Goal: Task Accomplishment & Management: Use online tool/utility

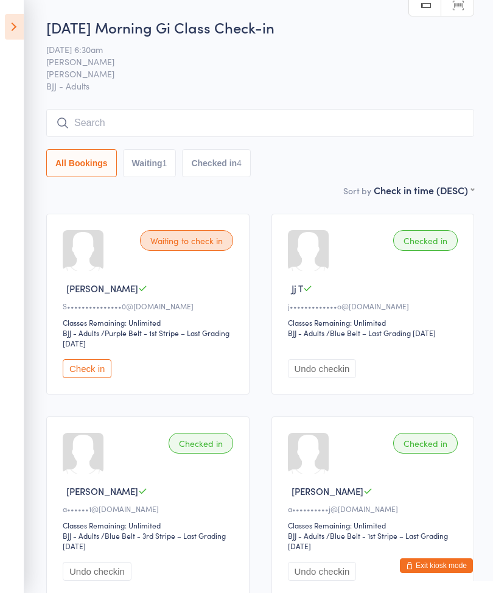
click at [9, 27] on icon at bounding box center [14, 27] width 19 height 26
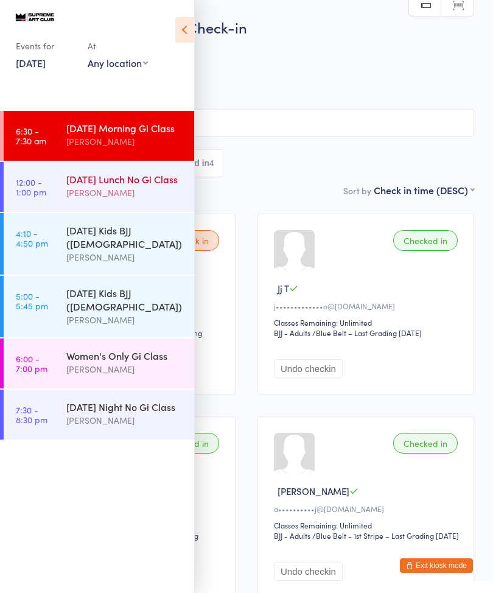
click at [139, 186] on div "[DATE] Lunch No Gi Class" at bounding box center [125, 178] width 118 height 13
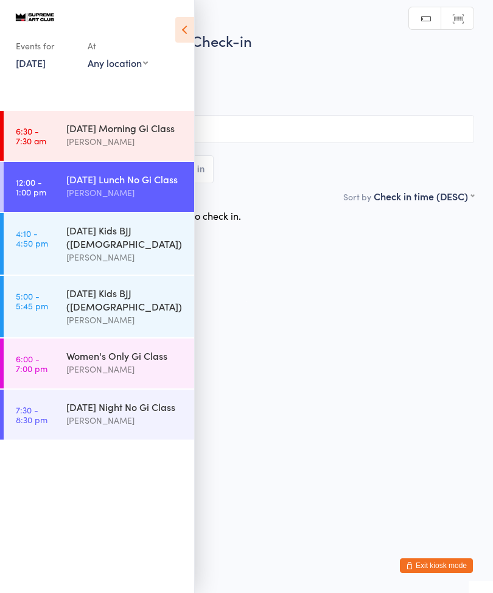
click at [192, 29] on icon at bounding box center [184, 30] width 19 height 26
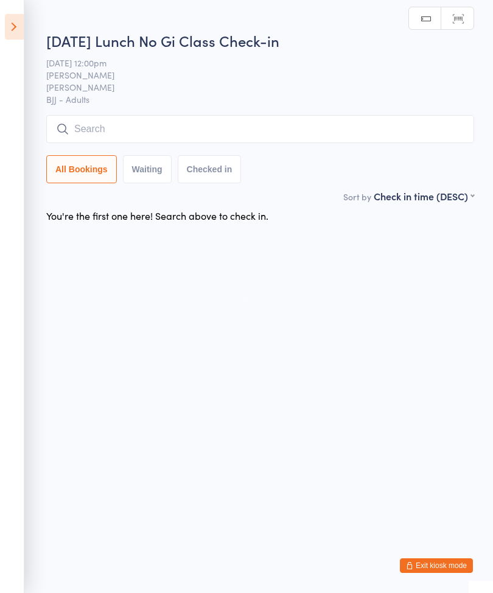
click at [288, 129] on input "search" at bounding box center [260, 129] width 428 height 28
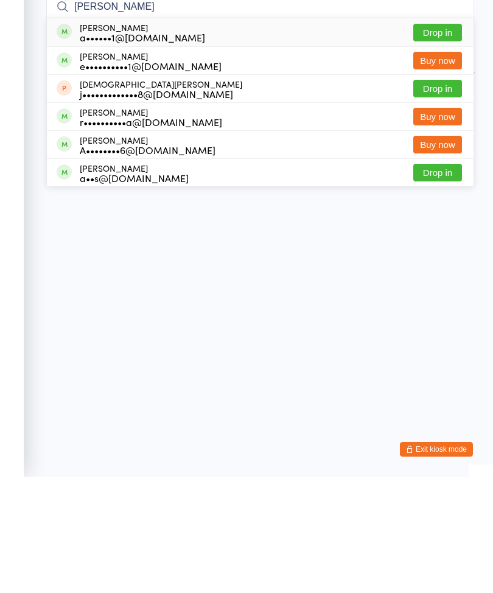
type input "[PERSON_NAME]"
click at [448, 140] on button "Drop in" at bounding box center [438, 149] width 49 height 18
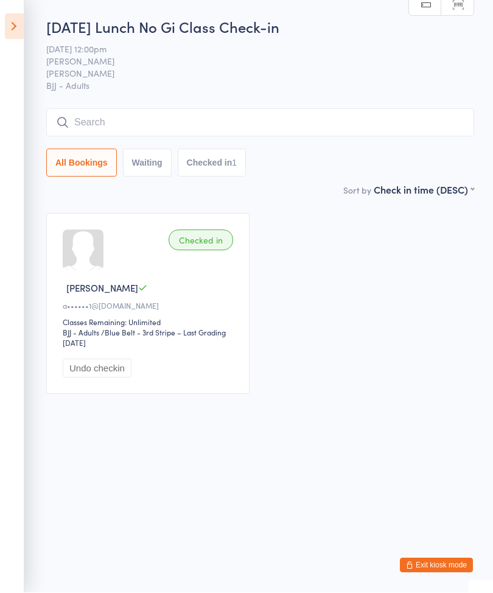
click at [150, 123] on input "search" at bounding box center [260, 123] width 428 height 28
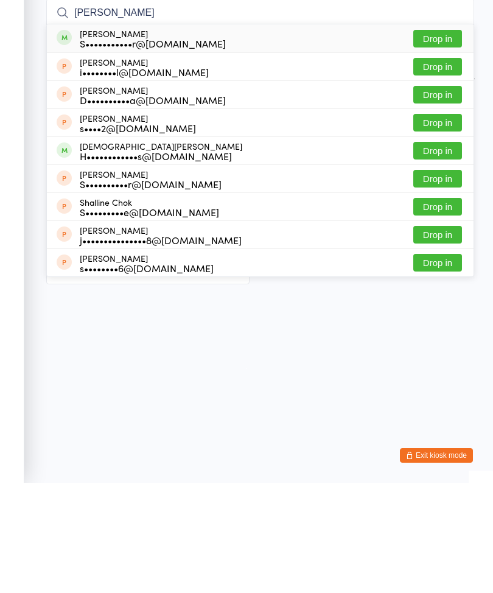
type input "[PERSON_NAME]"
click at [440, 140] on button "Drop in" at bounding box center [438, 149] width 49 height 18
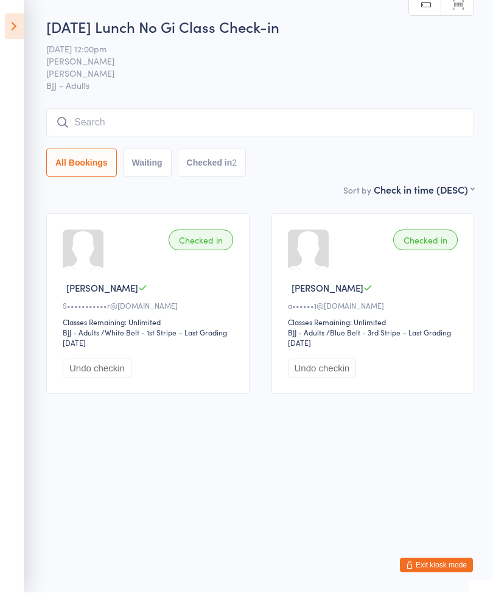
click at [216, 129] on input "search" at bounding box center [260, 123] width 428 height 28
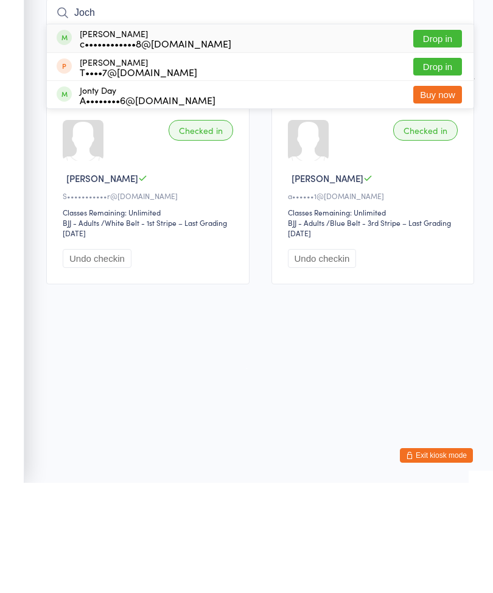
type input "Joch"
click at [172, 139] on div "[PERSON_NAME] c••••••••••••8@[DOMAIN_NAME]" at bounding box center [156, 148] width 152 height 19
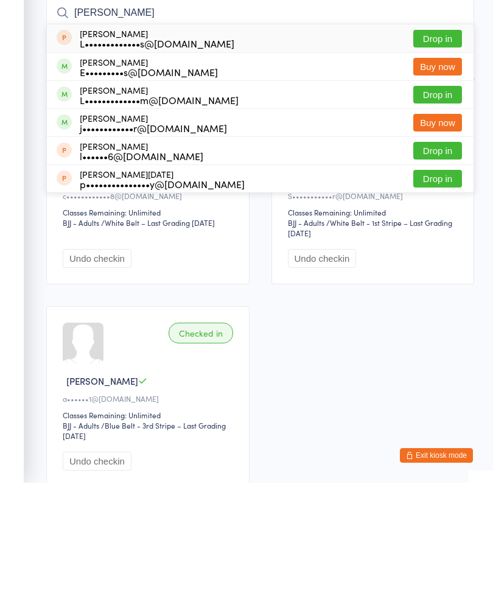
type input "[PERSON_NAME]"
click at [437, 196] on button "Drop in" at bounding box center [438, 205] width 49 height 18
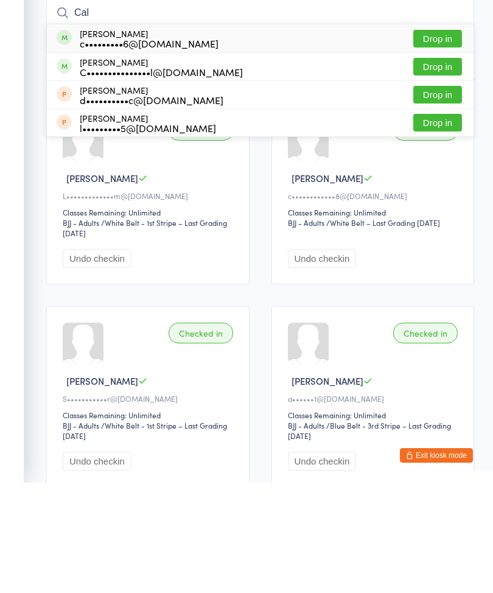
type input "Cal"
click at [437, 140] on button "Drop in" at bounding box center [438, 149] width 49 height 18
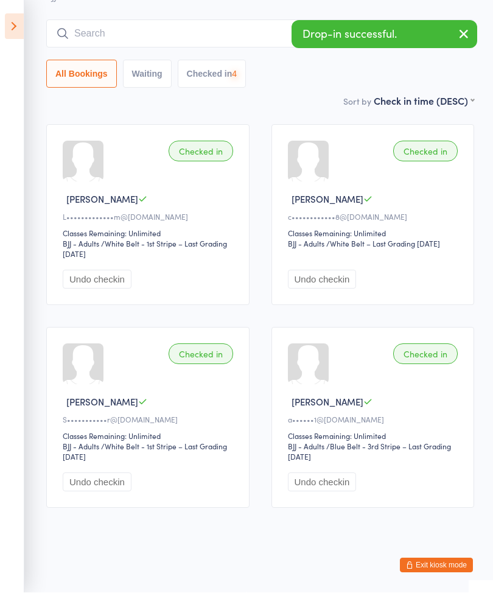
scroll to position [106, 0]
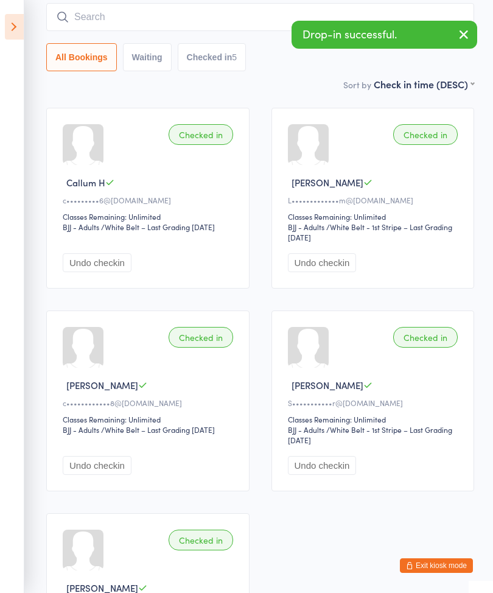
click at [115, 272] on button "Undo checkin" at bounding box center [97, 262] width 69 height 19
click at [162, 20] on input "search" at bounding box center [260, 17] width 428 height 28
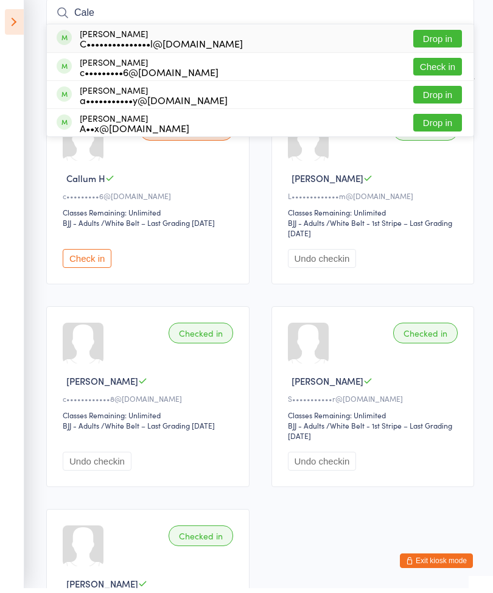
type input "Cale"
click at [453, 38] on button "Drop in" at bounding box center [438, 44] width 49 height 18
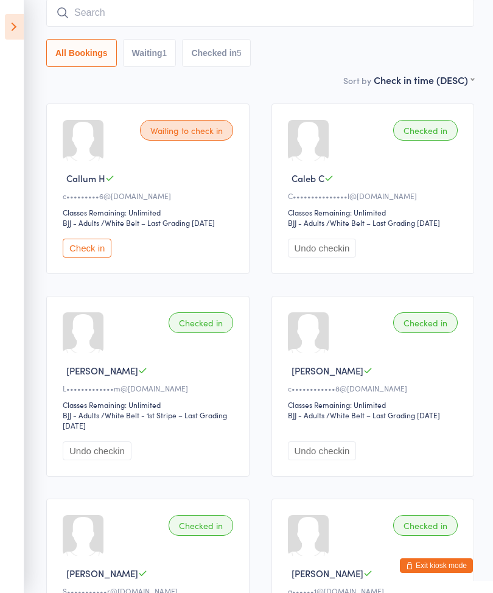
click at [99, 18] on input "search" at bounding box center [260, 13] width 428 height 28
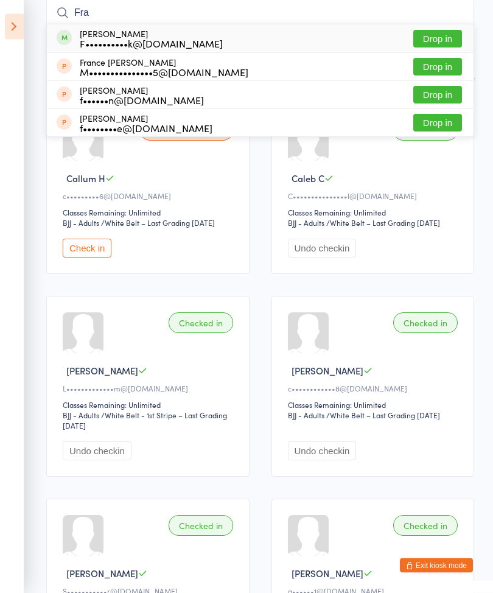
type input "Fra"
click at [431, 30] on button "Drop in" at bounding box center [438, 39] width 49 height 18
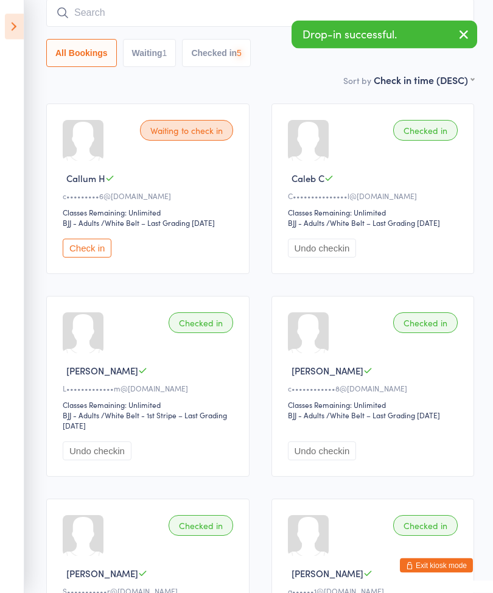
scroll to position [110, 0]
